Goal: Transaction & Acquisition: Subscribe to service/newsletter

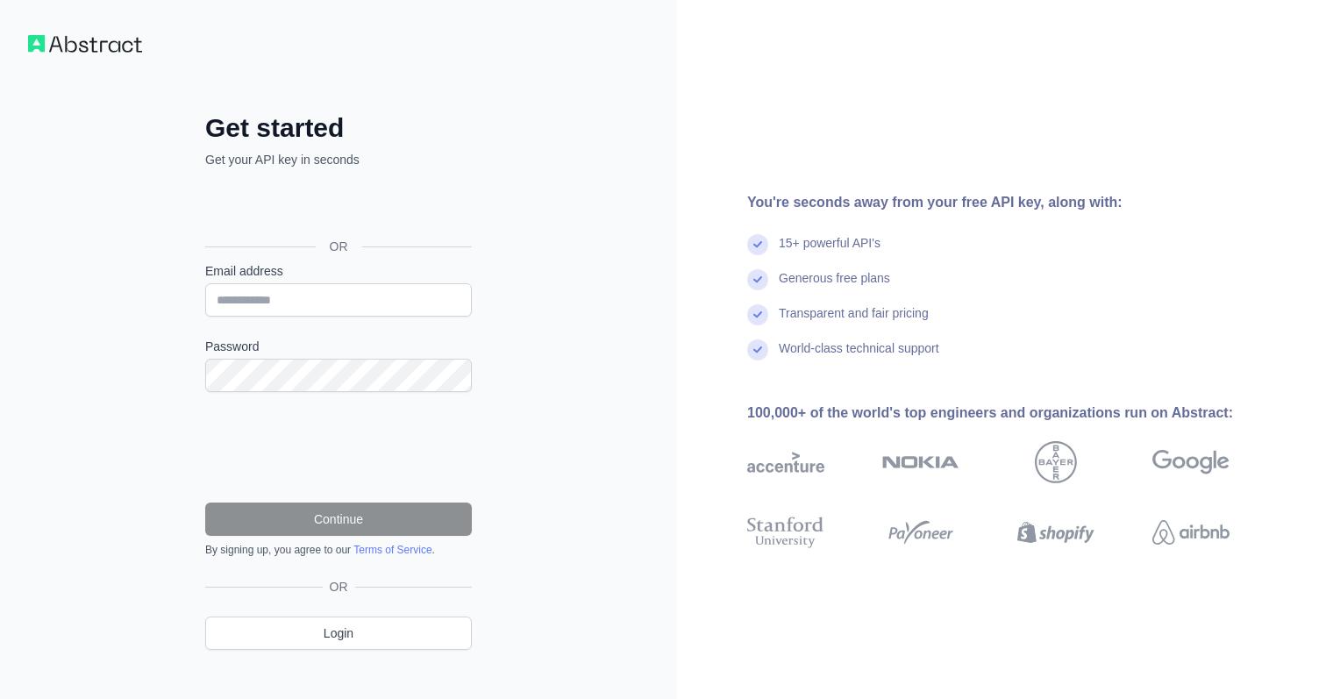
click at [789, 260] on div "15+ powerful API's" at bounding box center [1016, 251] width 538 height 35
click at [880, 253] on div "15+ powerful API's" at bounding box center [830, 251] width 102 height 35
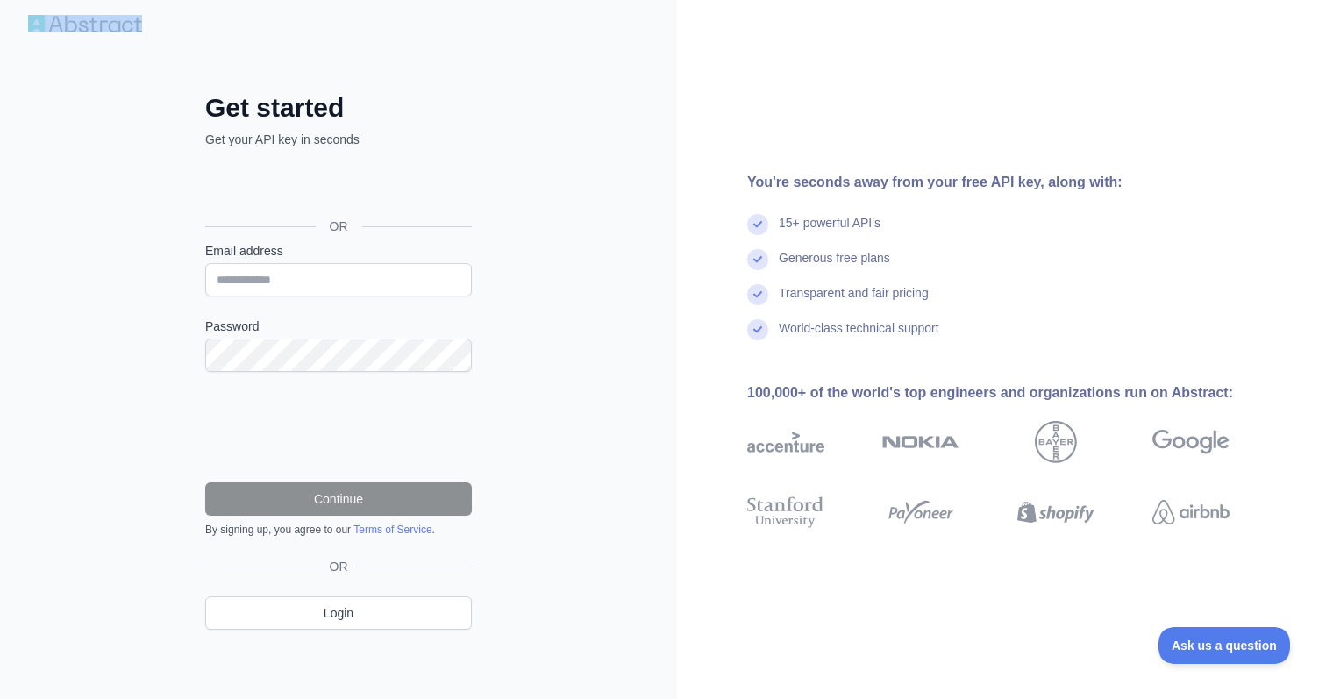
drag, startPoint x: 170, startPoint y: 38, endPoint x: 30, endPoint y: 18, distance: 141.6
click at [30, 18] on div "Get started Get your API key in seconds OR Email address Password Continue By s…" at bounding box center [663, 340] width 1326 height 720
click at [388, 35] on div "Get started Get your API key in seconds OR Email address Password Continue By s…" at bounding box center [338, 340] width 337 height 636
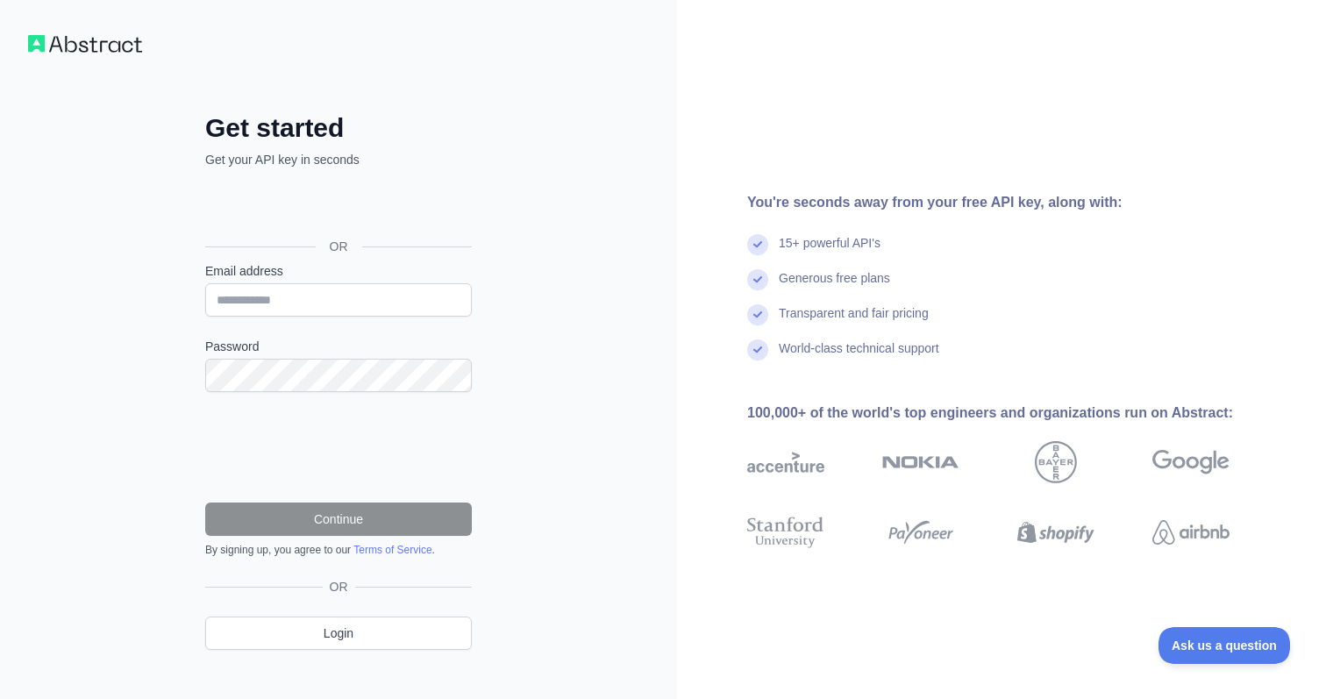
click at [103, 35] on img at bounding box center [85, 44] width 114 height 18
click at [101, 38] on img at bounding box center [85, 44] width 114 height 18
click at [49, 29] on div "Get started Get your API key in seconds OR Email address Password Continue By s…" at bounding box center [338, 360] width 677 height 720
click at [38, 37] on img at bounding box center [85, 44] width 114 height 18
